Goal: Task Accomplishment & Management: Manage account settings

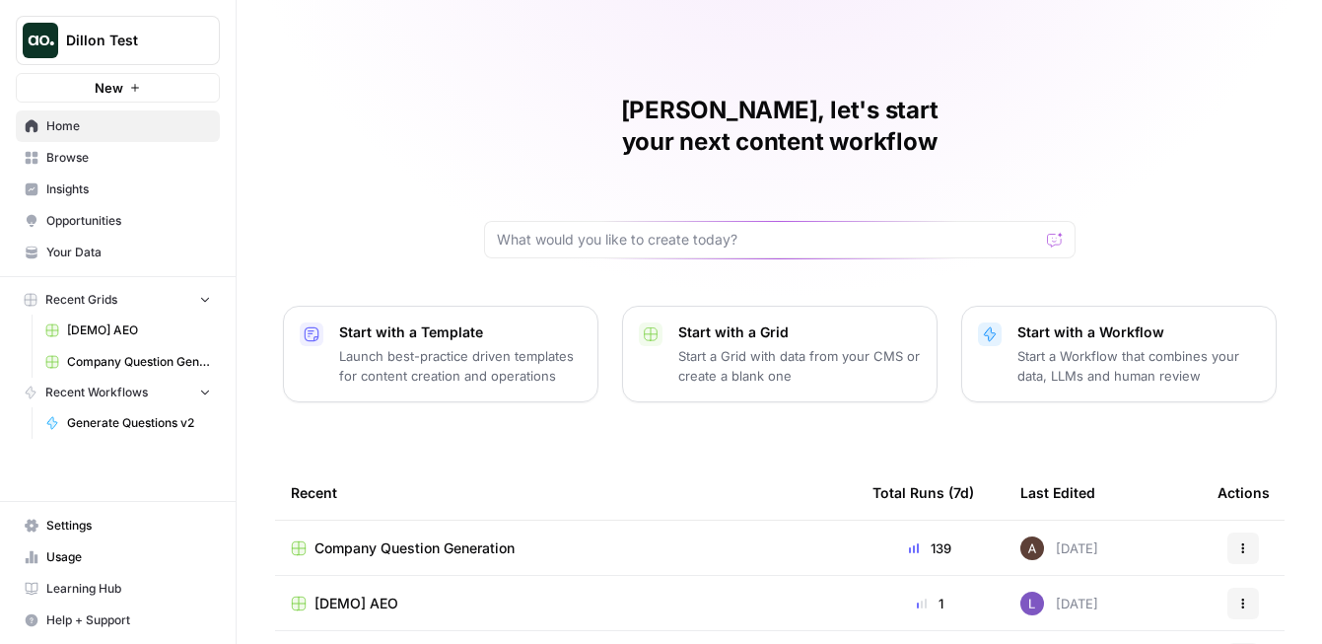
click at [157, 52] on button "Dillon Test" at bounding box center [118, 40] width 204 height 49
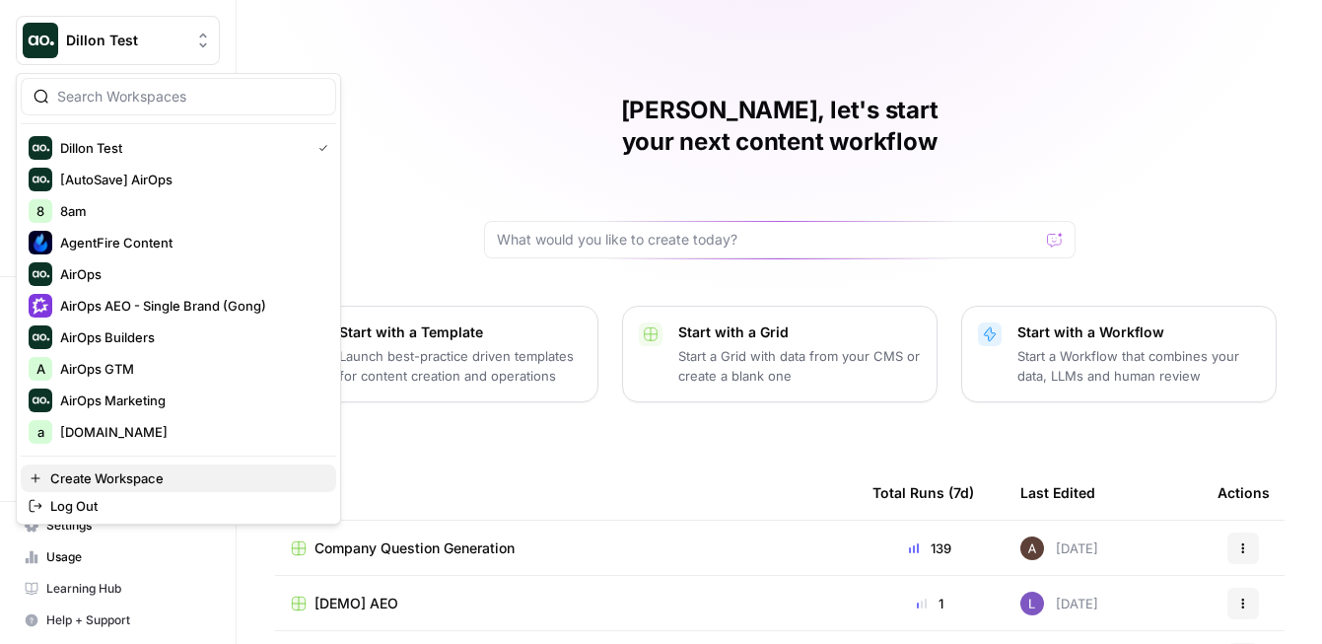
click at [150, 475] on span "Create Workspace" at bounding box center [185, 478] width 270 height 20
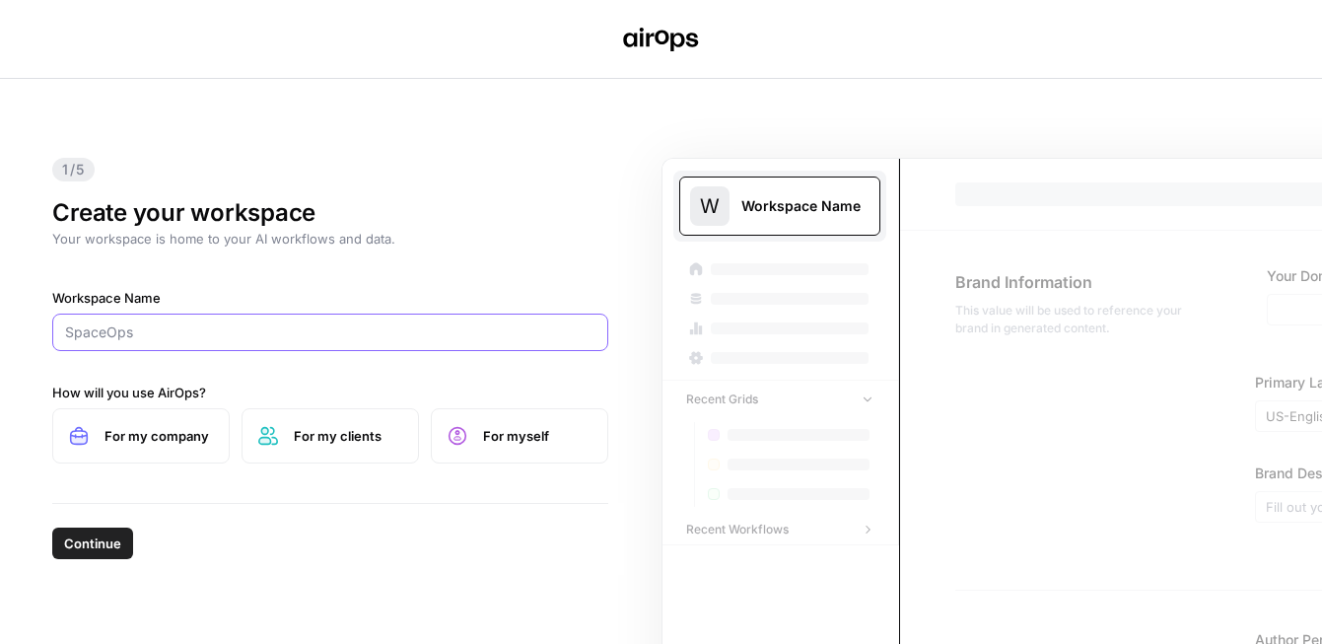
click at [244, 340] on input "Workspace Name" at bounding box center [330, 332] width 530 height 20
type input "AirOps October Cohort"
click at [139, 431] on span "For my company" at bounding box center [158, 436] width 108 height 20
click at [112, 545] on span "Continue" at bounding box center [92, 543] width 57 height 20
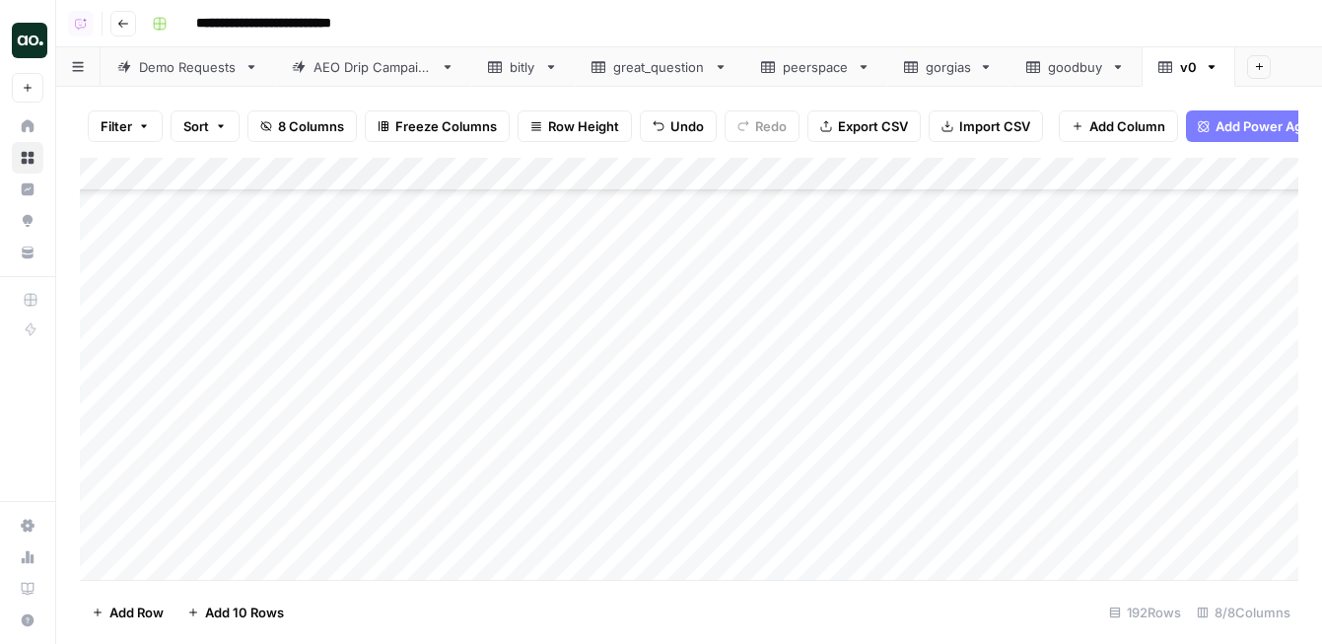
scroll to position [6078, 0]
click at [1214, 70] on icon "button" at bounding box center [1212, 67] width 14 height 14
click at [1163, 179] on span "Delete Sheet" at bounding box center [1149, 177] width 95 height 20
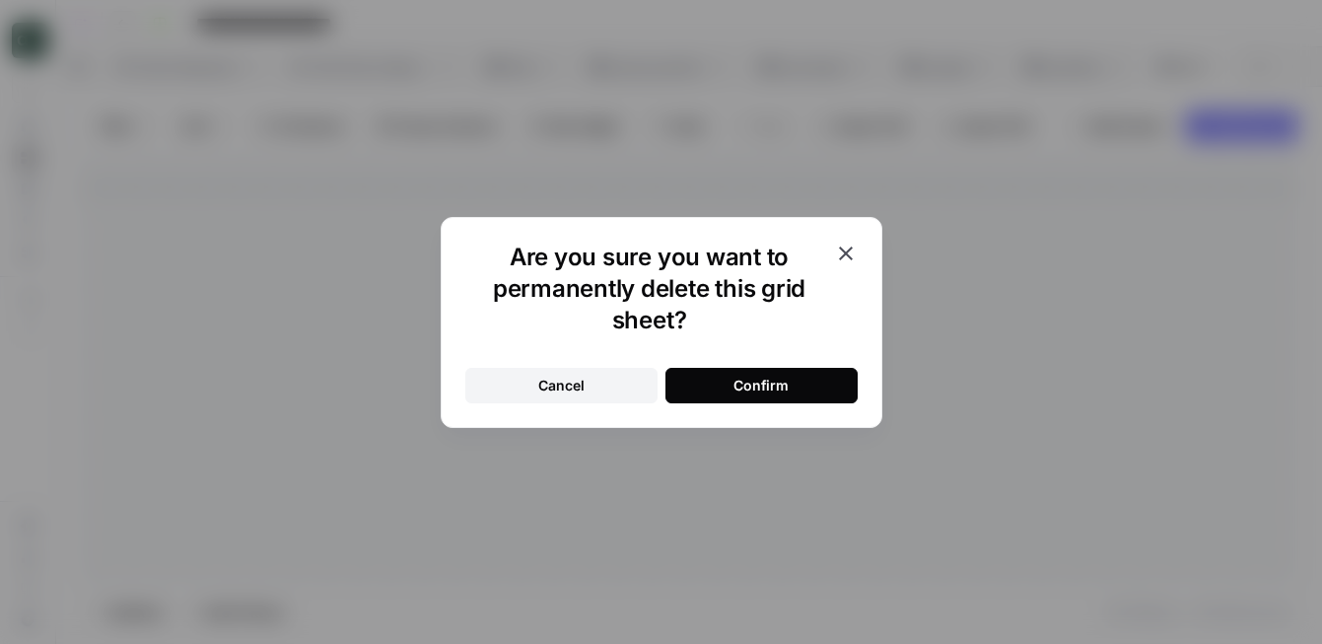
click at [813, 379] on button "Confirm" at bounding box center [761, 385] width 192 height 35
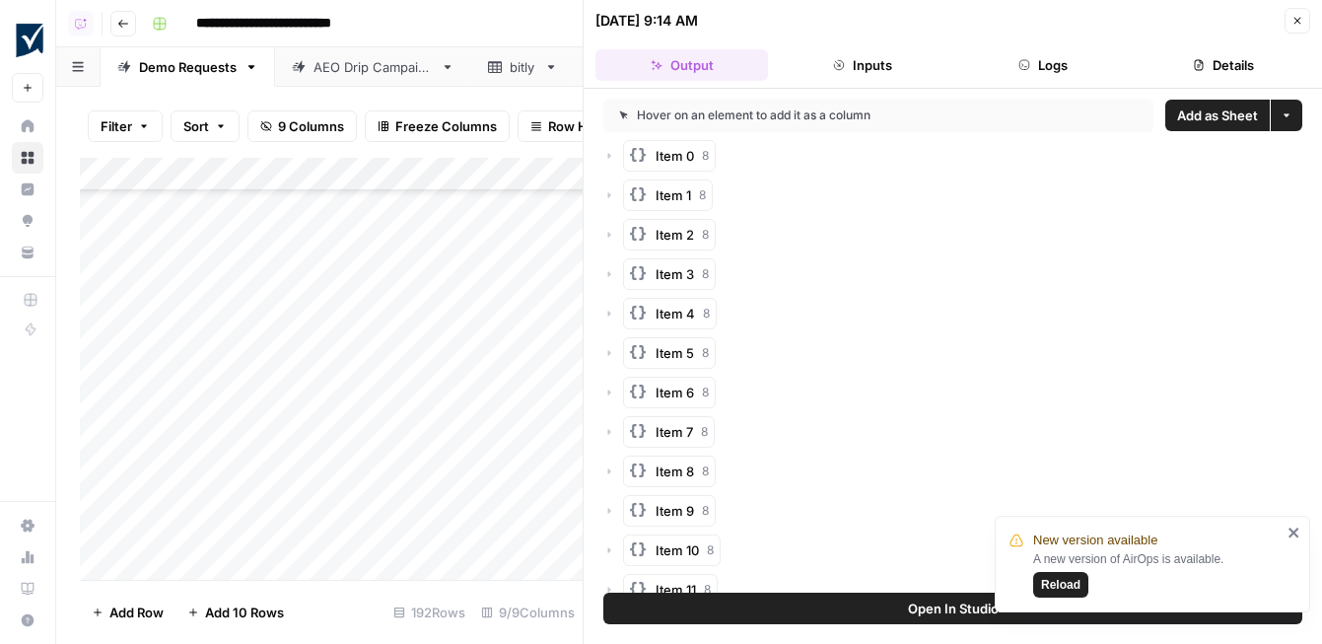
scroll to position [5752, 0]
click at [1303, 19] on button "Close" at bounding box center [1297, 21] width 26 height 26
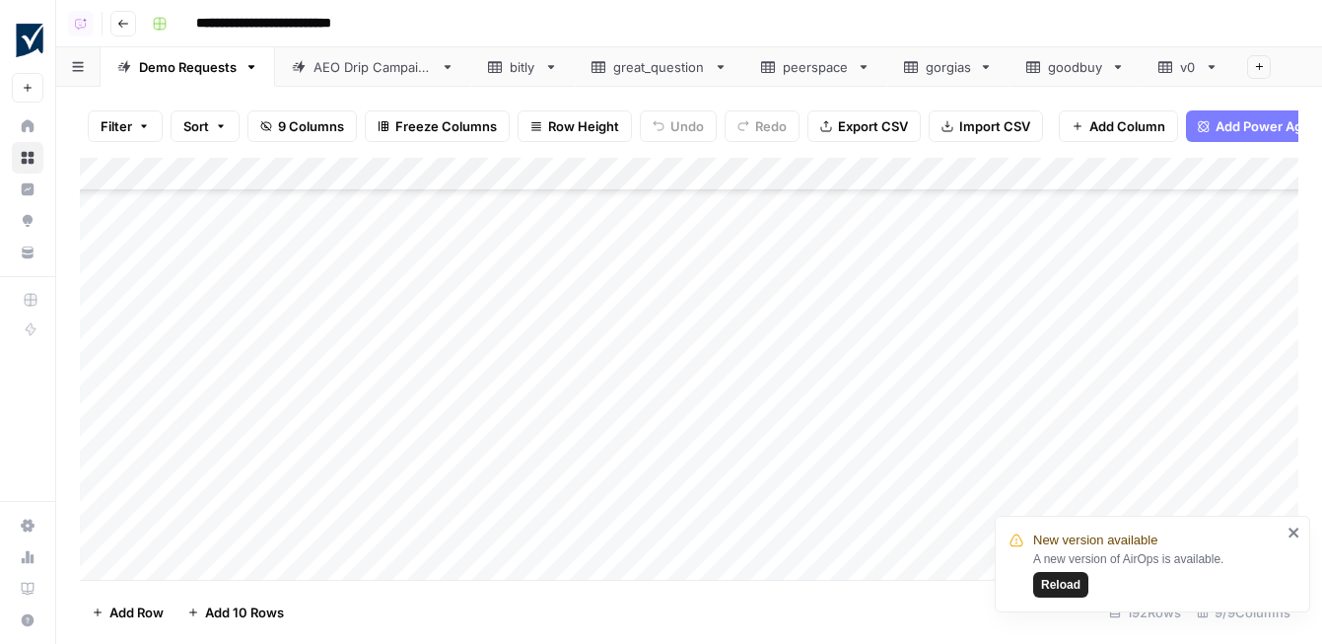
scroll to position [5582, 0]
click at [862, 350] on div "Add Column" at bounding box center [689, 369] width 1218 height 422
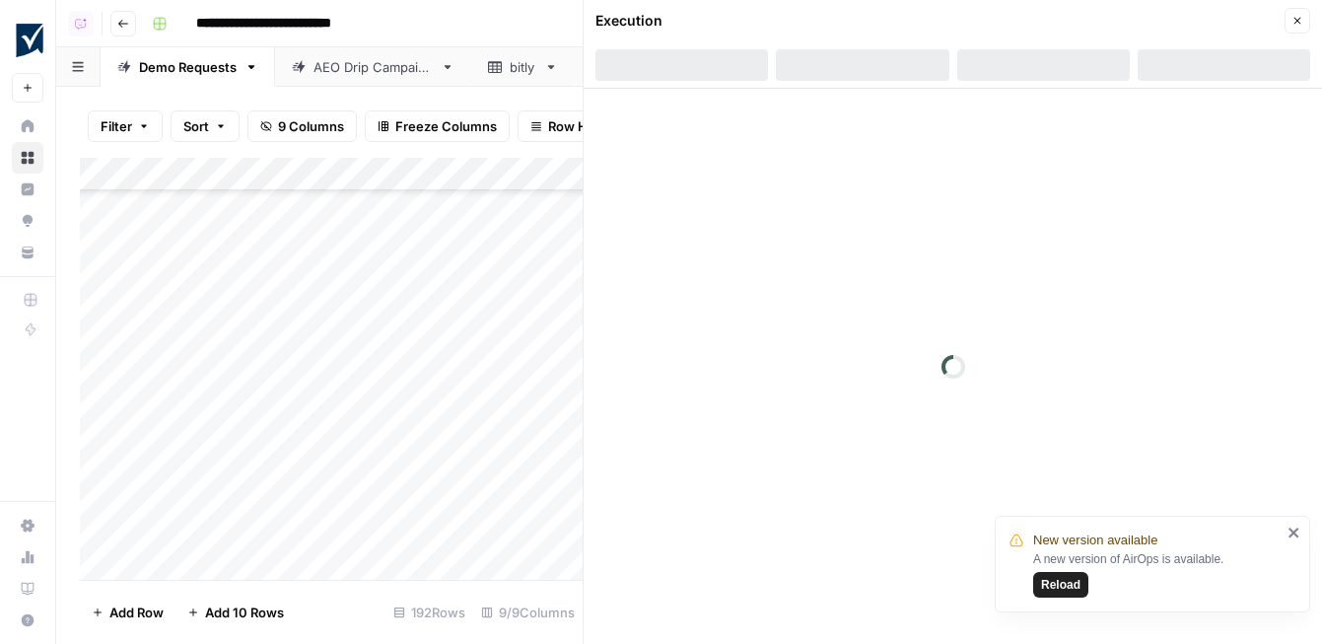
click at [1294, 534] on icon "close" at bounding box center [1293, 532] width 10 height 10
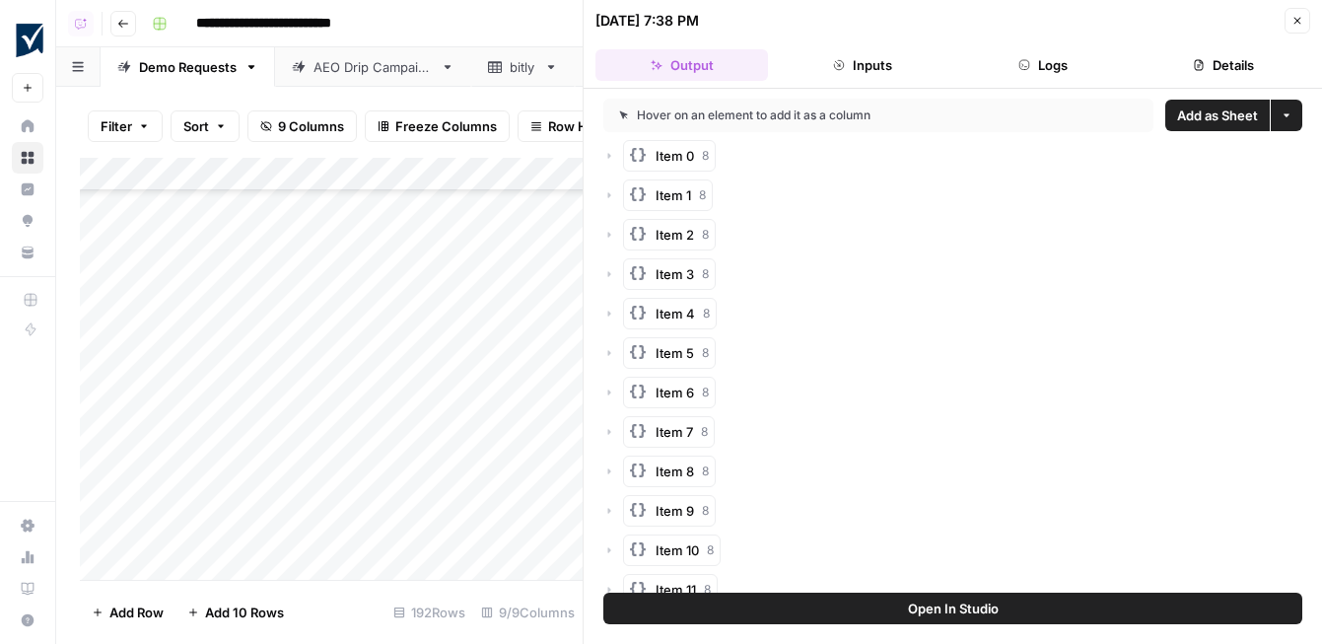
click at [1223, 112] on span "Add as Sheet" at bounding box center [1217, 115] width 81 height 20
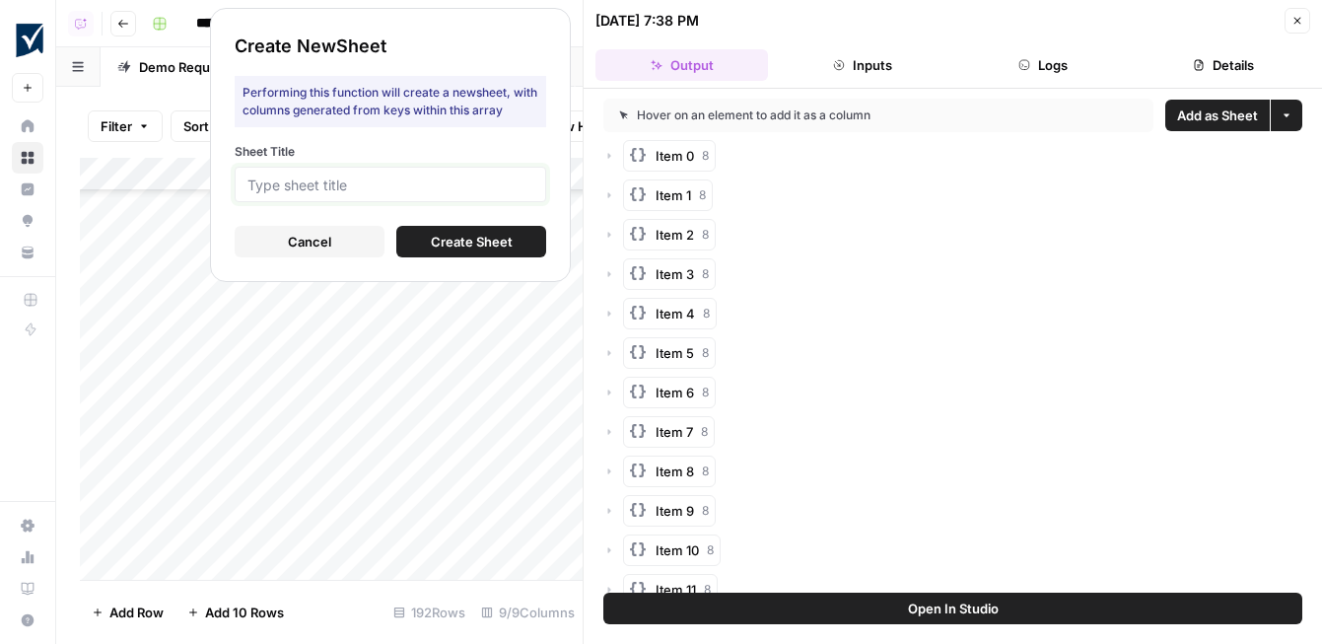
click at [493, 180] on input "Sheet Title" at bounding box center [390, 184] width 286 height 18
type input "lets"
click at [492, 243] on span "Create Sheet" at bounding box center [472, 242] width 82 height 20
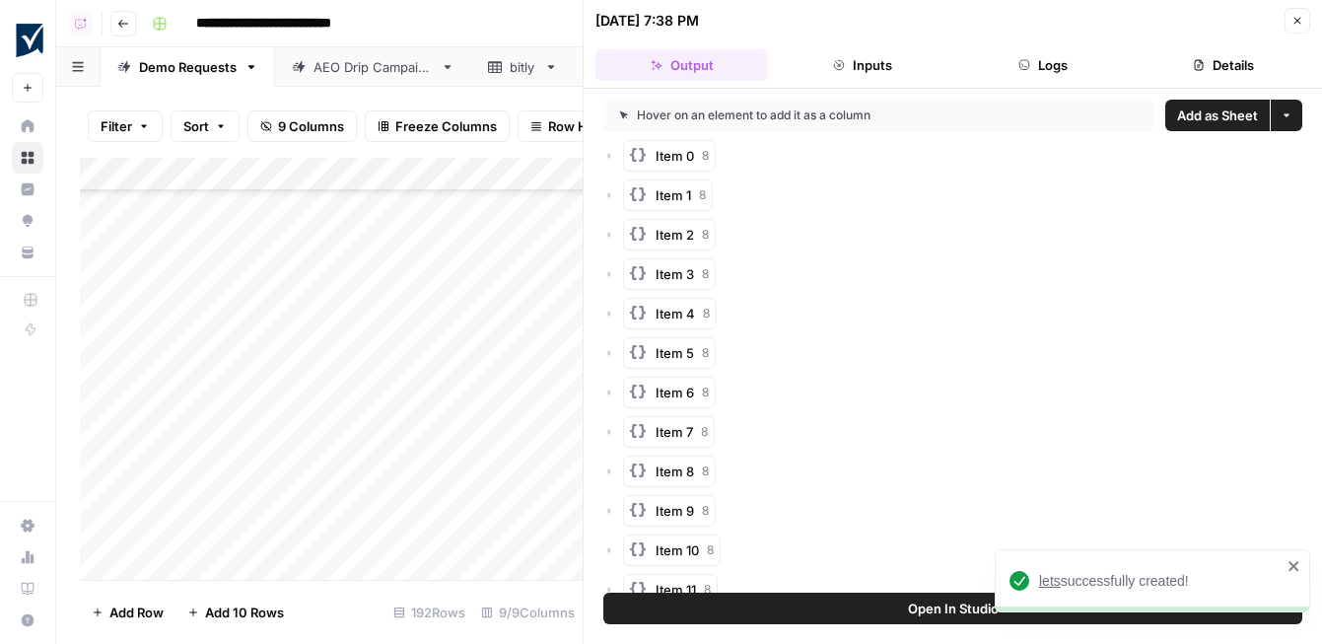
click at [1049, 575] on span "lets" at bounding box center [1050, 581] width 22 height 16
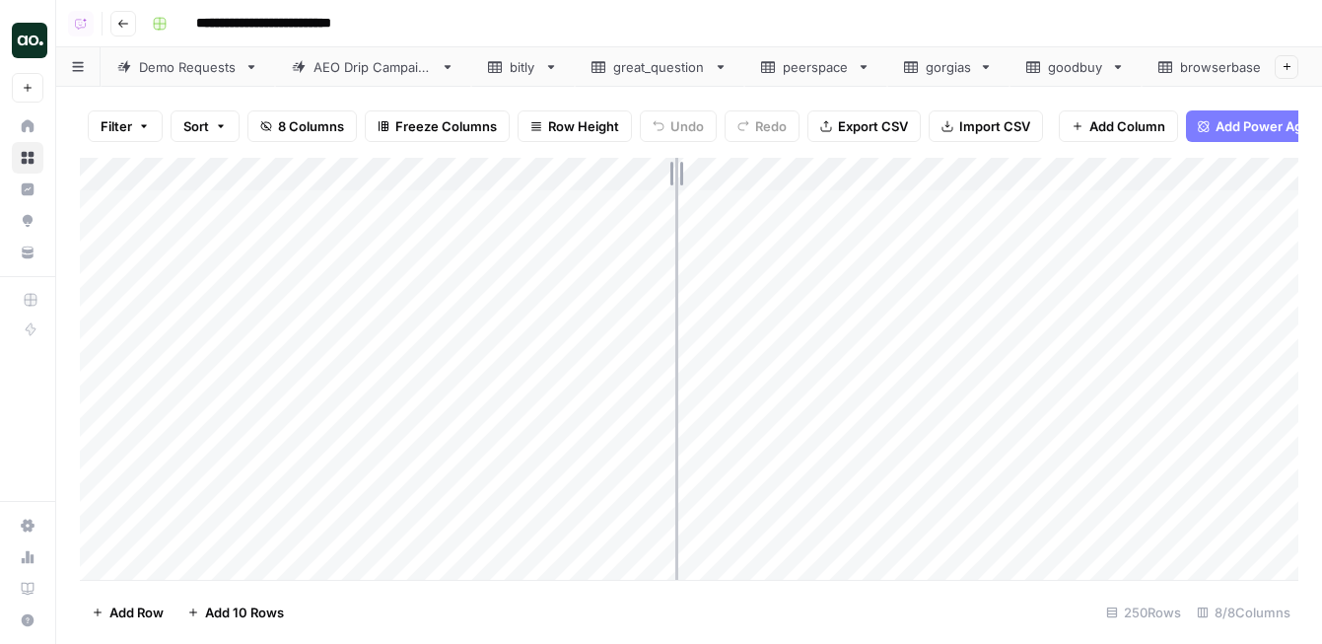
drag, startPoint x: 432, startPoint y: 175, endPoint x: 681, endPoint y: 173, distance: 249.4
click at [681, 173] on div "Add Column" at bounding box center [689, 369] width 1218 height 422
click at [1239, 61] on icon "button" at bounding box center [1239, 67] width 14 height 14
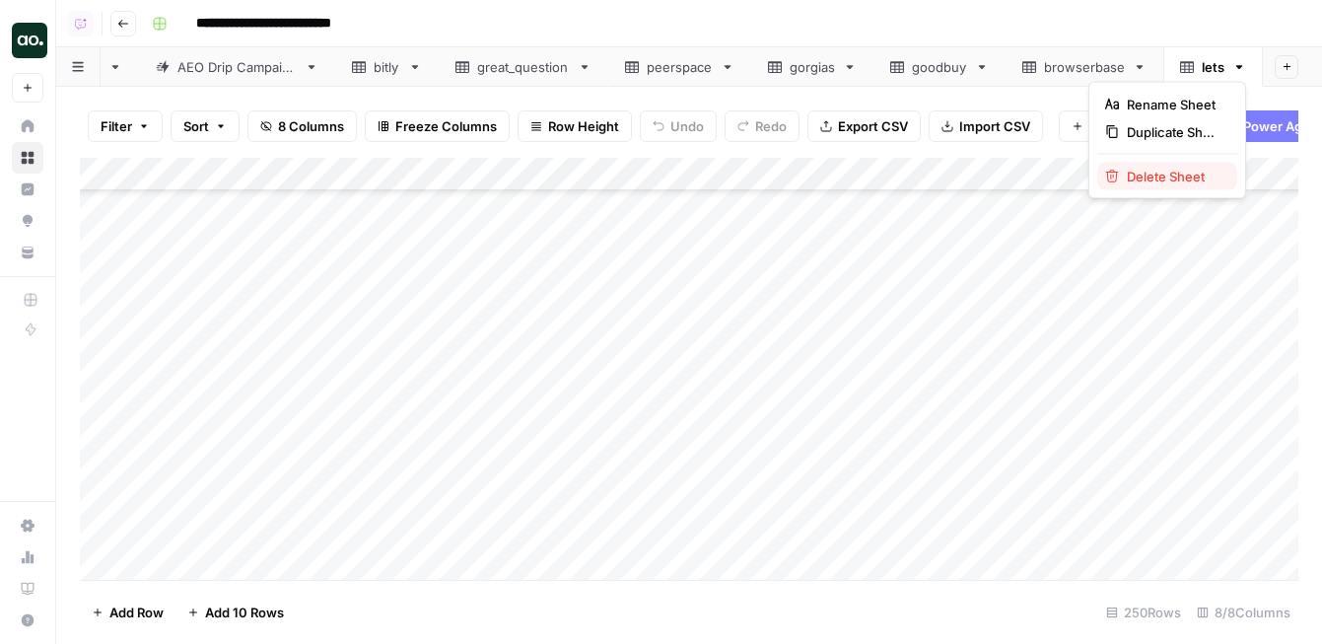
click at [1186, 174] on span "Delete Sheet" at bounding box center [1174, 177] width 95 height 20
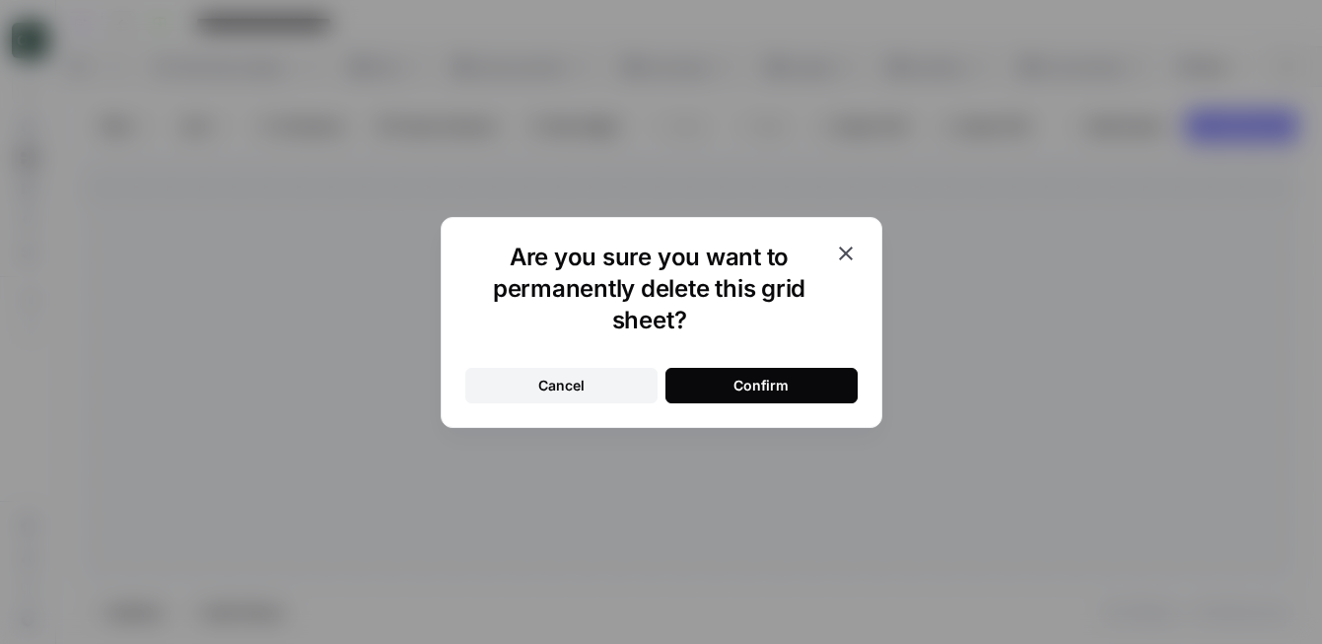
click at [793, 389] on button "Confirm" at bounding box center [761, 385] width 192 height 35
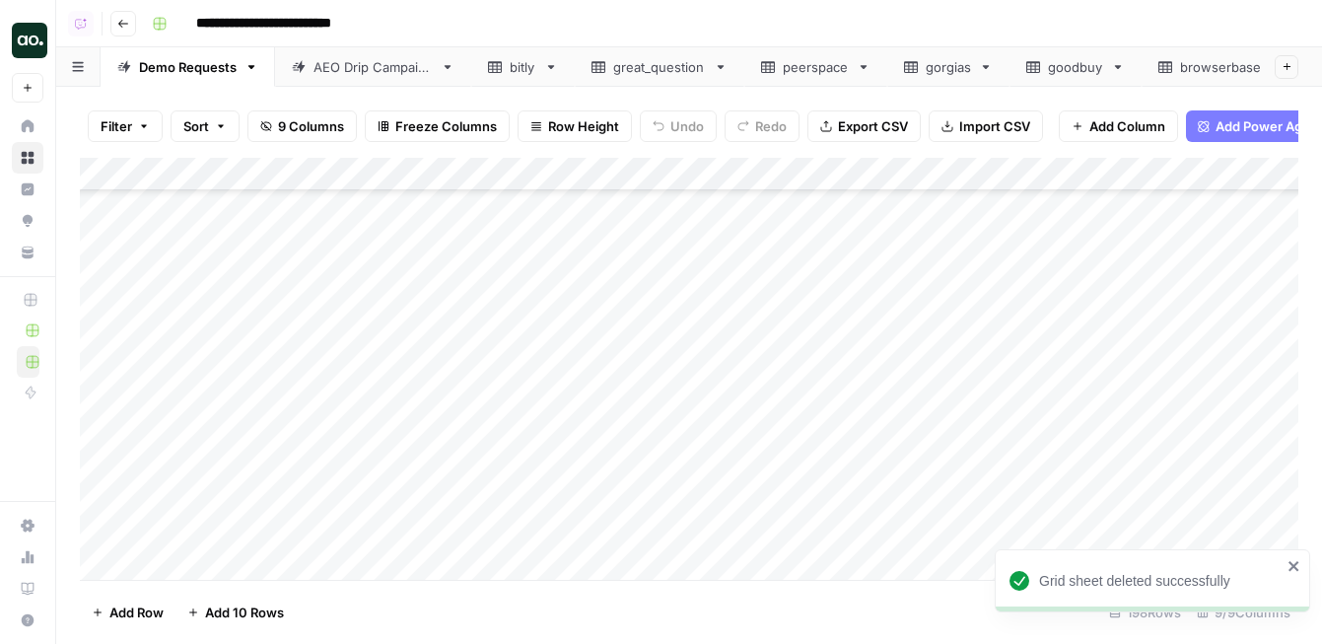
scroll to position [6279, 0]
click at [310, 67] on div "AEO Drip Campaign" at bounding box center [362, 67] width 141 height 20
click at [206, 57] on div "Demo Requests" at bounding box center [188, 67] width 98 height 20
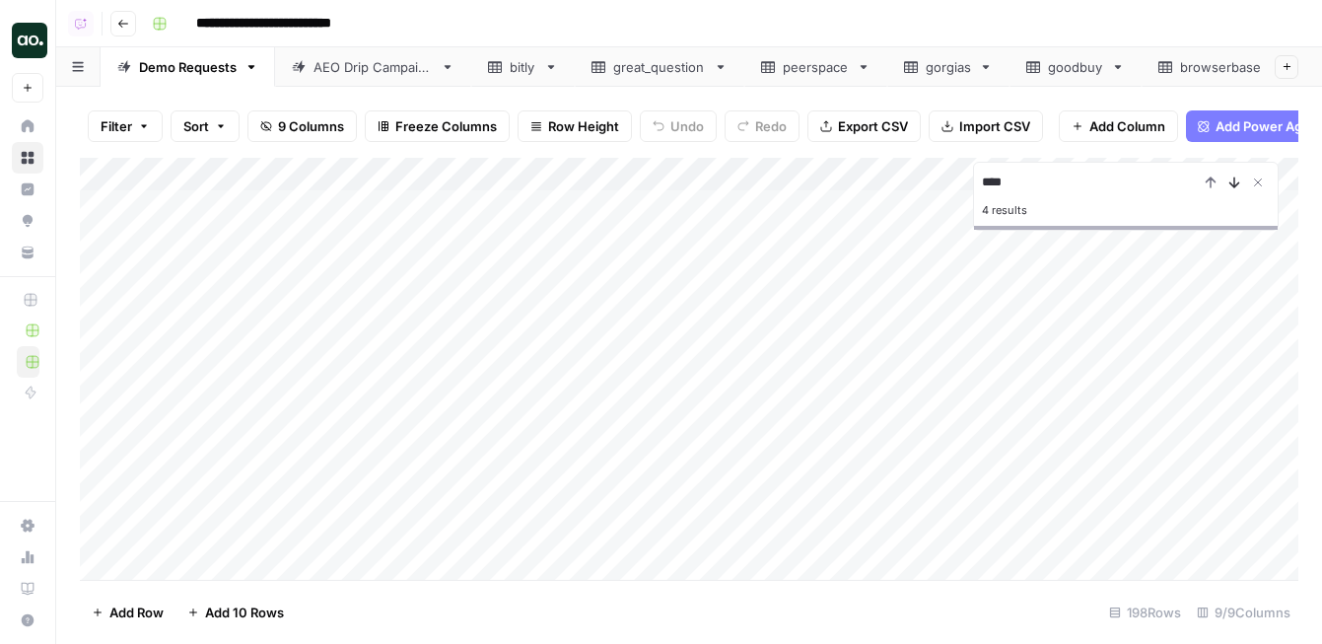
type input "****"
click at [1233, 181] on icon "Next Result" at bounding box center [1234, 182] width 9 height 10
click at [1233, 180] on icon "Next Result" at bounding box center [1234, 182] width 16 height 16
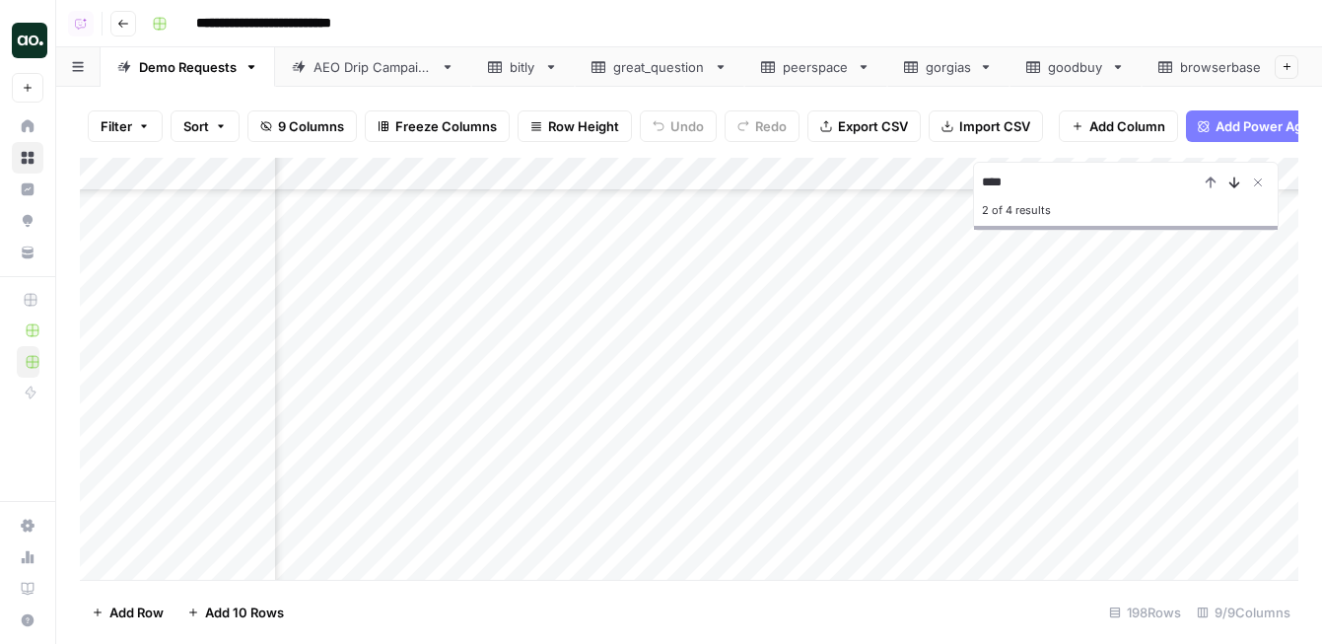
scroll to position [4839, 584]
click at [1233, 182] on icon "Next Result" at bounding box center [1234, 182] width 9 height 10
click at [1254, 182] on icon "Close Search" at bounding box center [1258, 182] width 16 height 16
